Goal: Find specific page/section: Find specific page/section

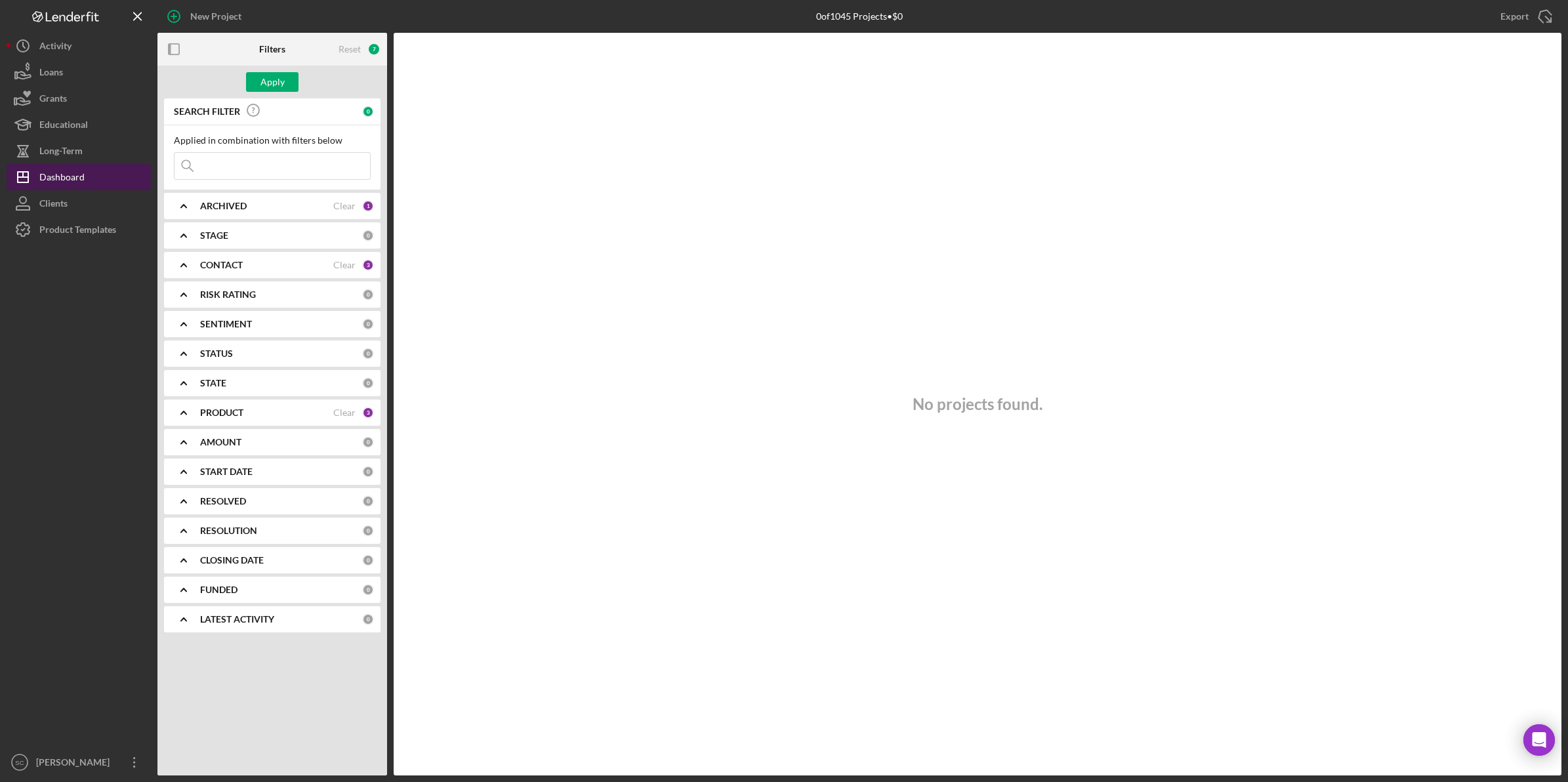
click at [76, 175] on div "Dashboard" at bounding box center [62, 178] width 45 height 29
click at [221, 169] on input at bounding box center [272, 166] width 195 height 26
type input "elon"
click at [273, 266] on div "CONTACT" at bounding box center [266, 264] width 133 height 10
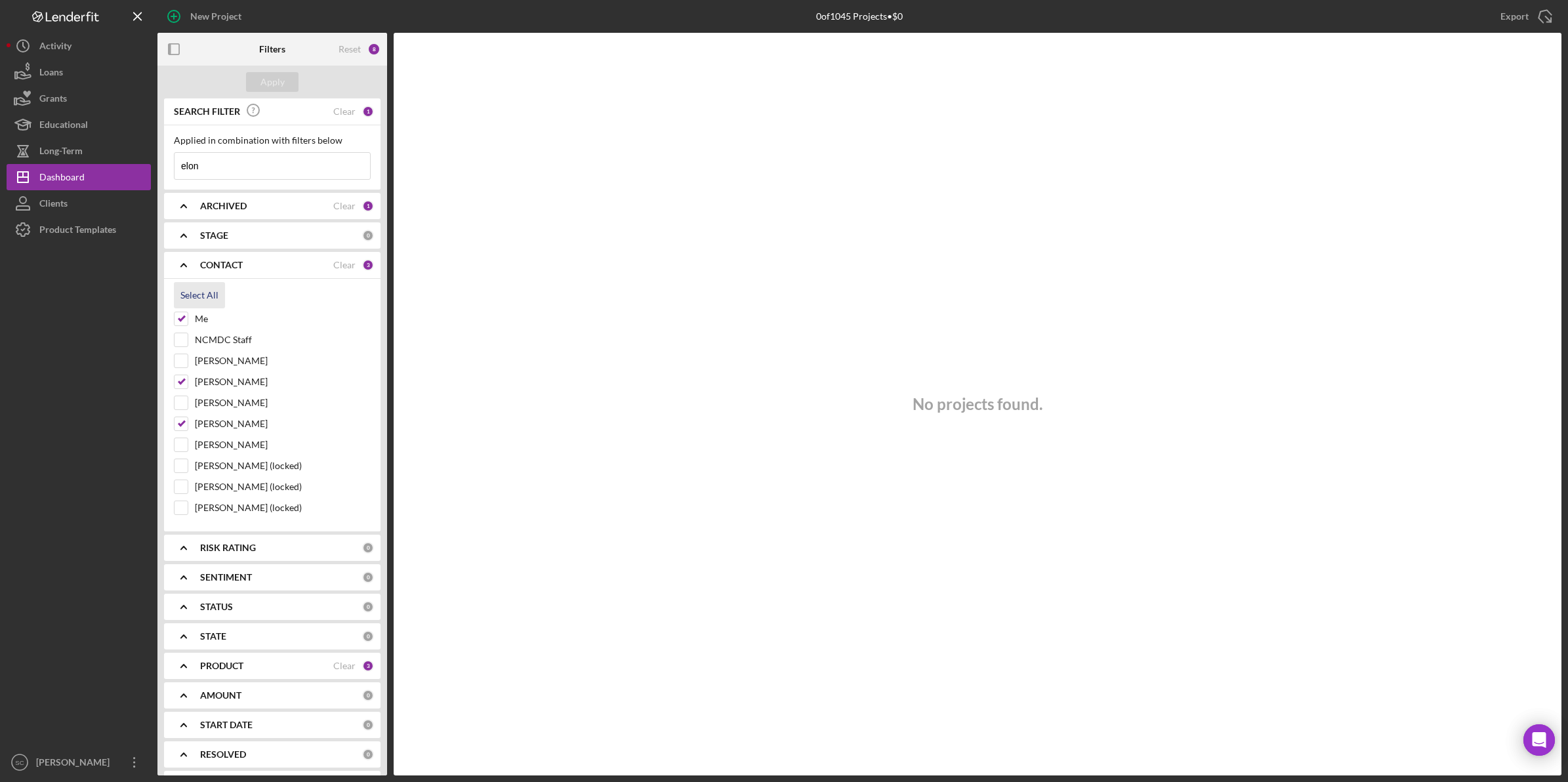
click at [208, 290] on div "Select All" at bounding box center [199, 295] width 38 height 26
checkbox input "true"
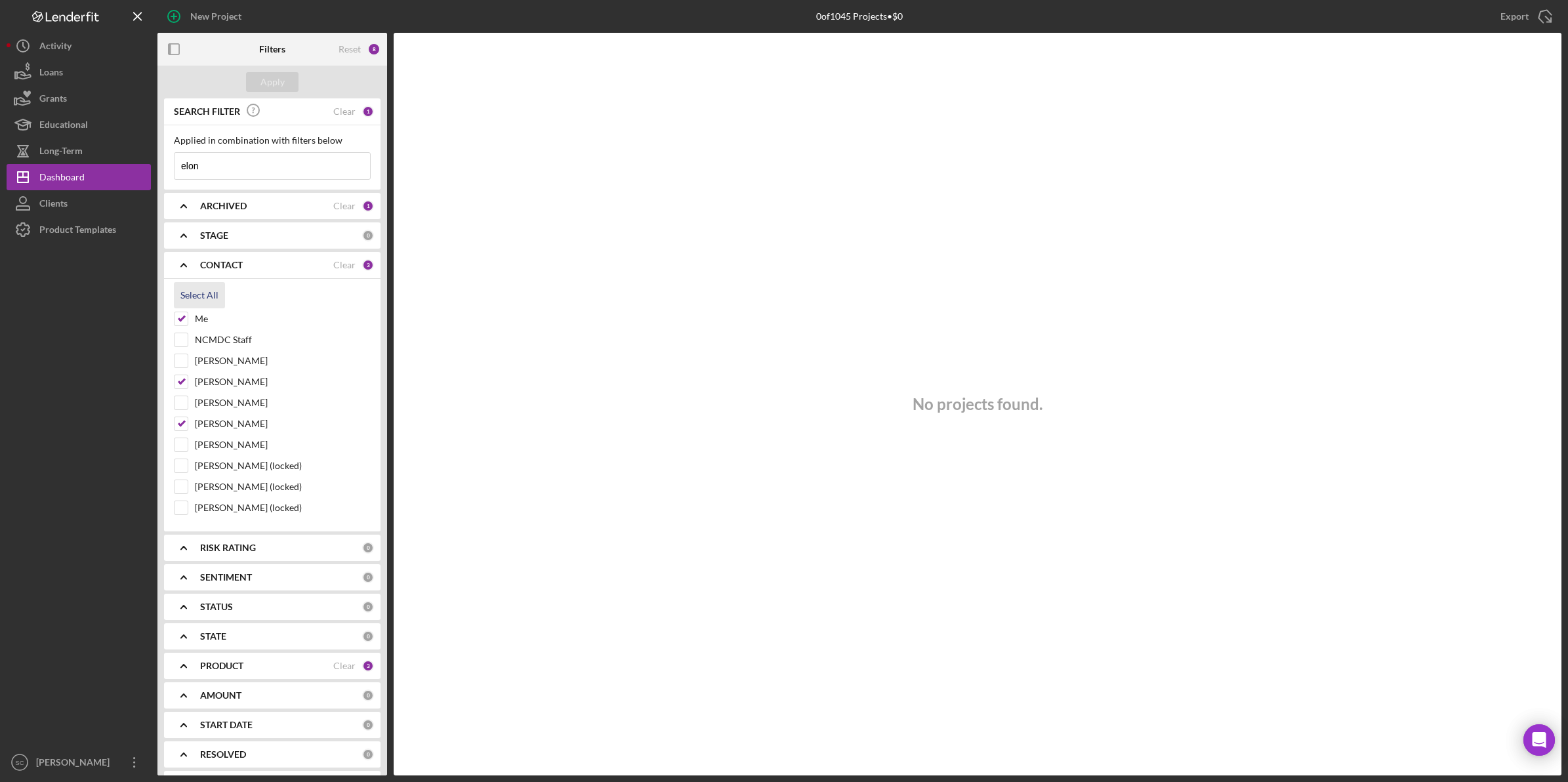
checkbox input "true"
click at [268, 76] on div "Apply" at bounding box center [272, 82] width 25 height 20
click at [340, 264] on div "Clear" at bounding box center [344, 264] width 23 height 10
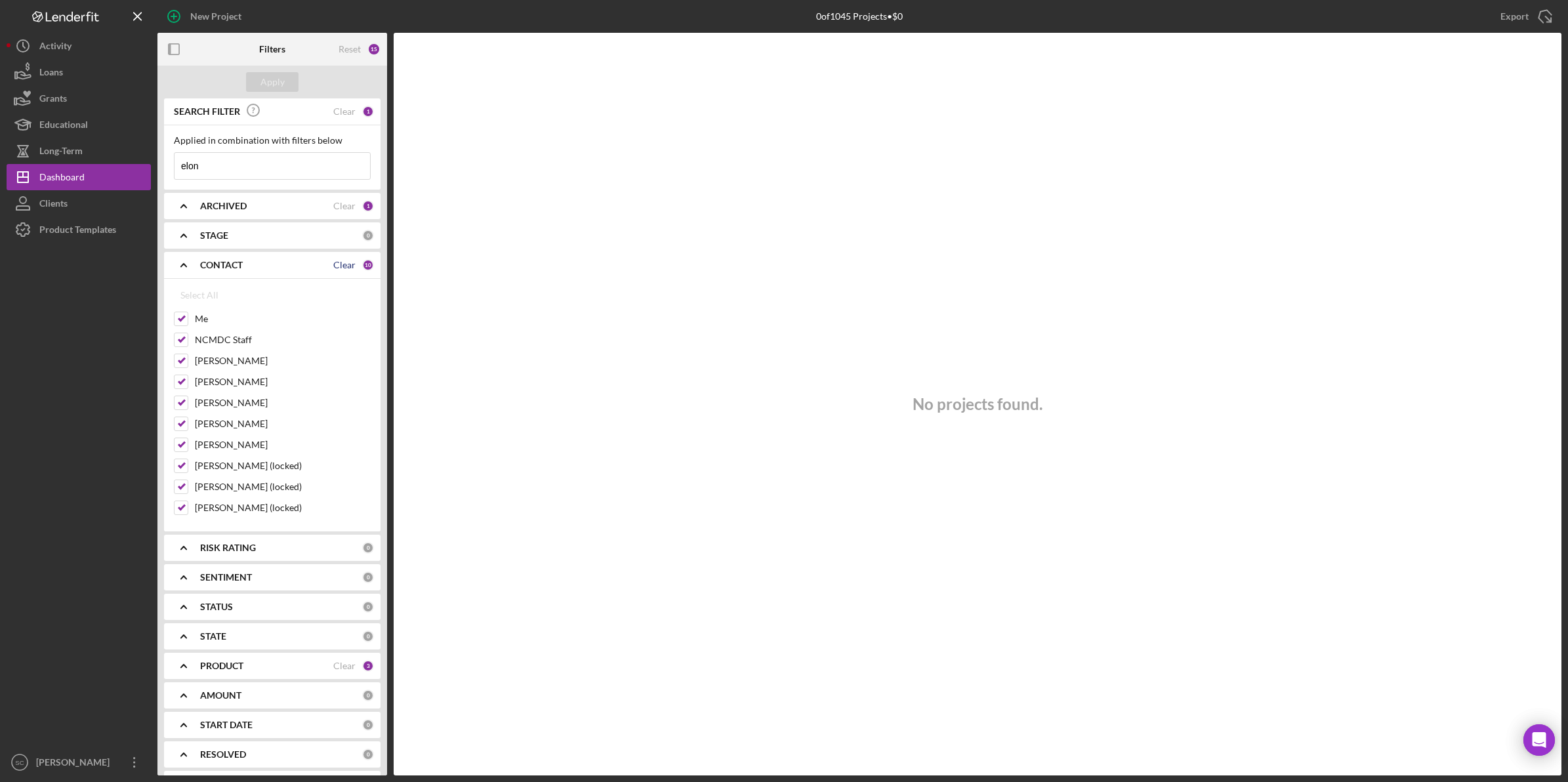
checkbox input "false"
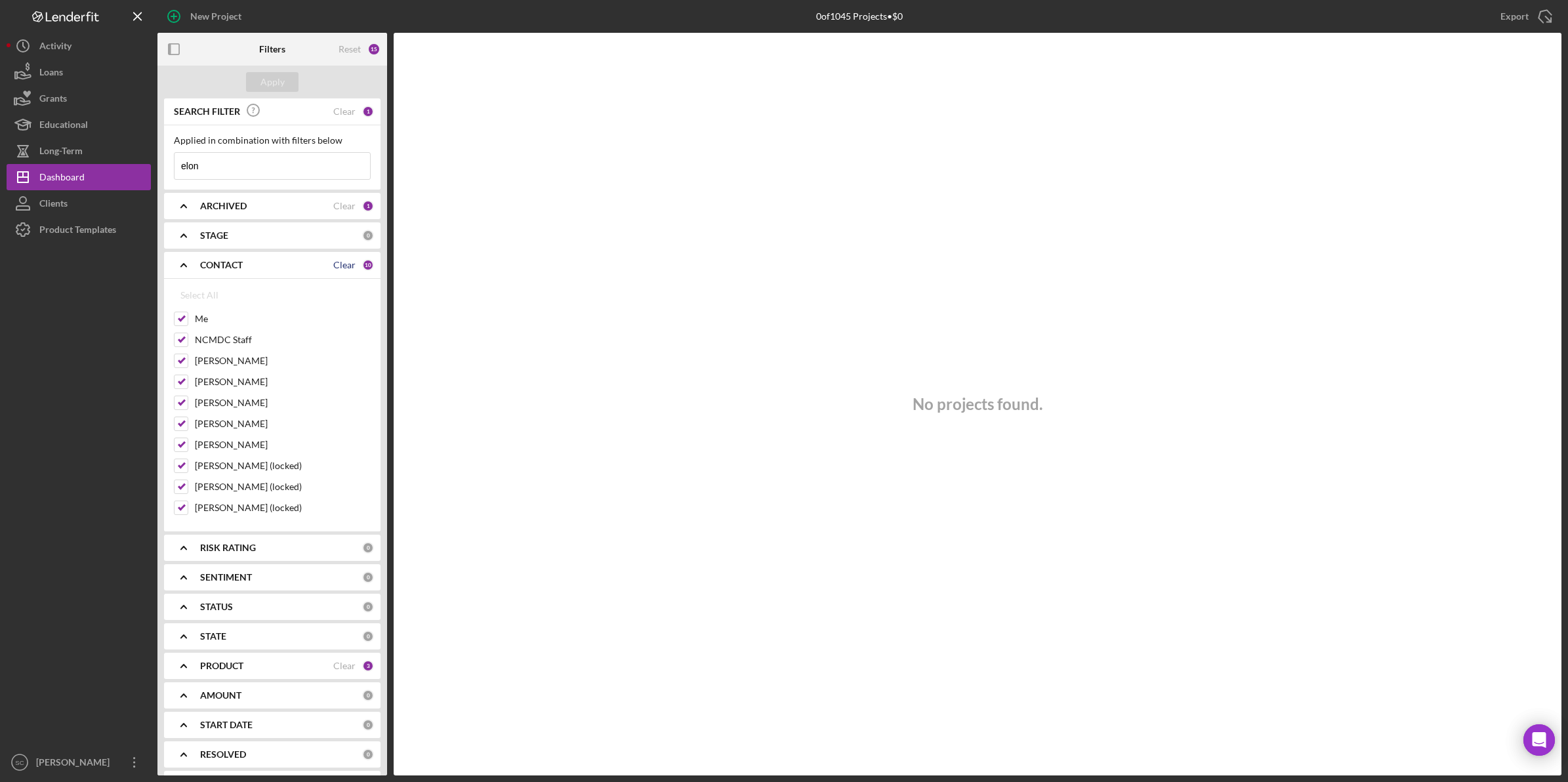
checkbox input "false"
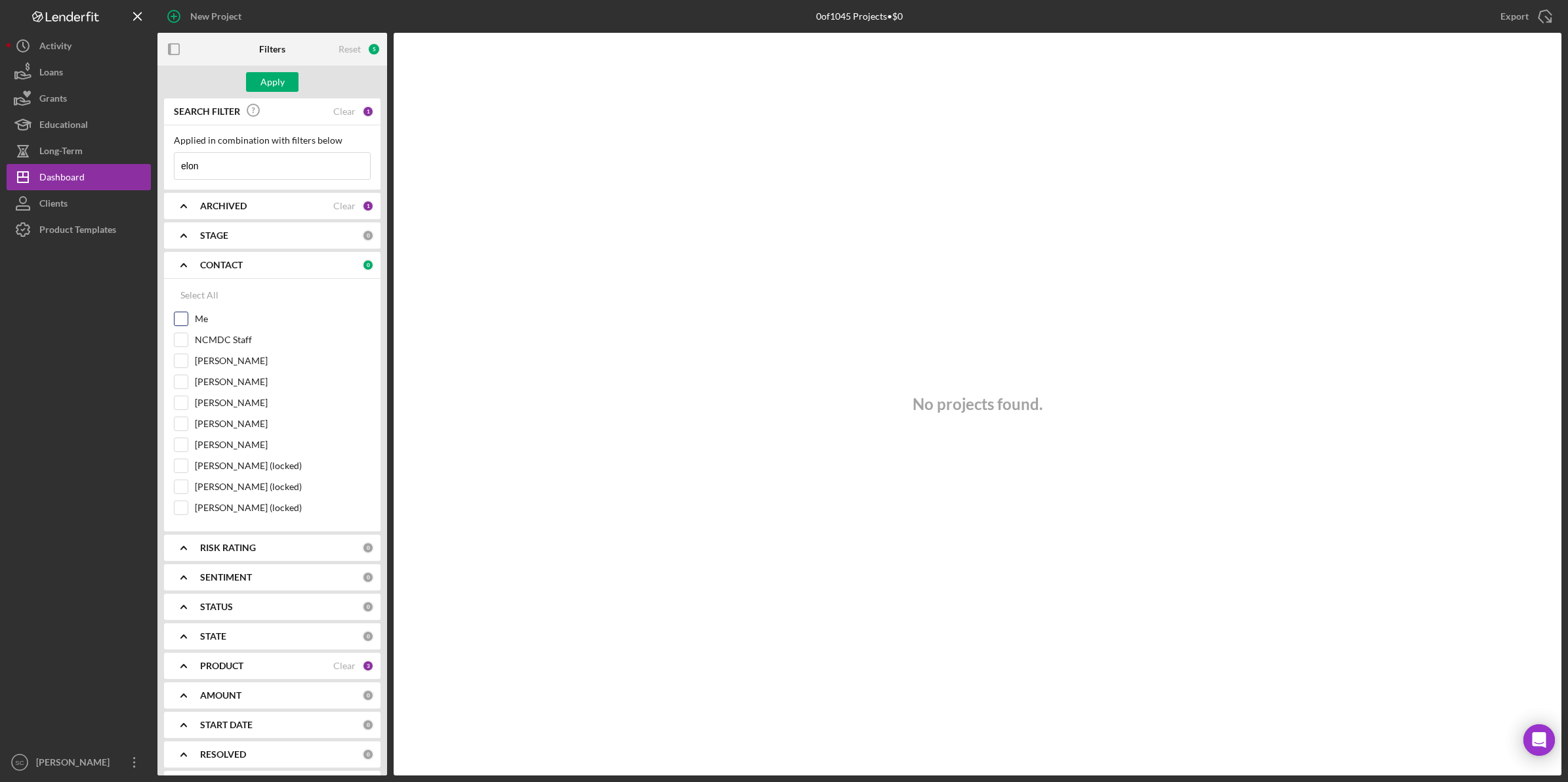
click at [182, 318] on input "Me" at bounding box center [180, 318] width 13 height 13
checkbox input "true"
click at [188, 381] on div at bounding box center [181, 381] width 14 height 14
click at [184, 382] on input "[PERSON_NAME]" at bounding box center [180, 381] width 13 height 13
checkbox input "true"
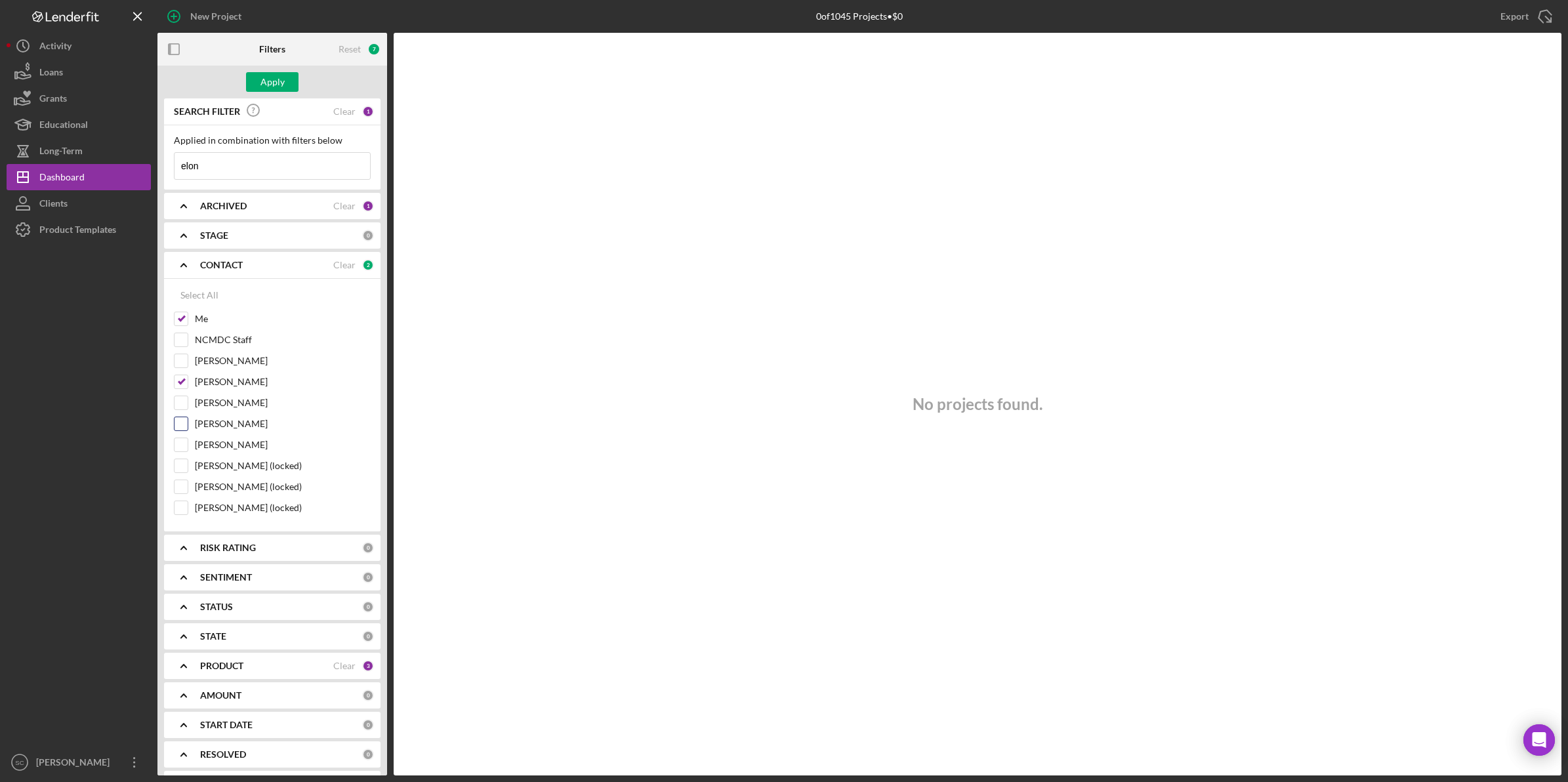
click at [180, 428] on input "[PERSON_NAME]" at bounding box center [180, 423] width 13 height 13
checkbox input "true"
click at [269, 84] on div "Apply" at bounding box center [272, 82] width 25 height 20
click at [69, 175] on div "Dashboard" at bounding box center [62, 178] width 45 height 29
click at [339, 109] on div "Clear" at bounding box center [344, 111] width 23 height 10
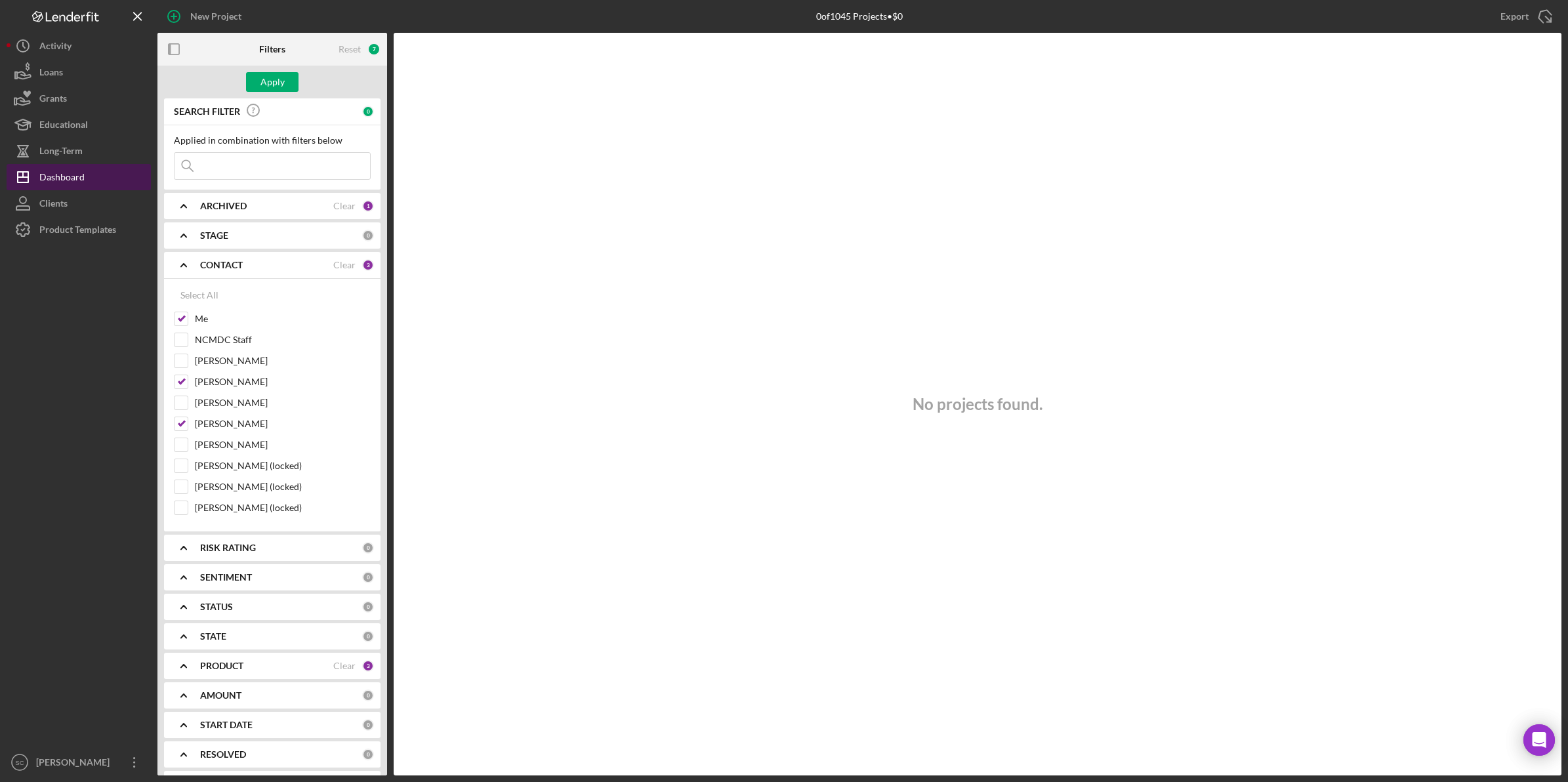
click at [57, 178] on div "Dashboard" at bounding box center [62, 178] width 45 height 29
